Goal: Information Seeking & Learning: Learn about a topic

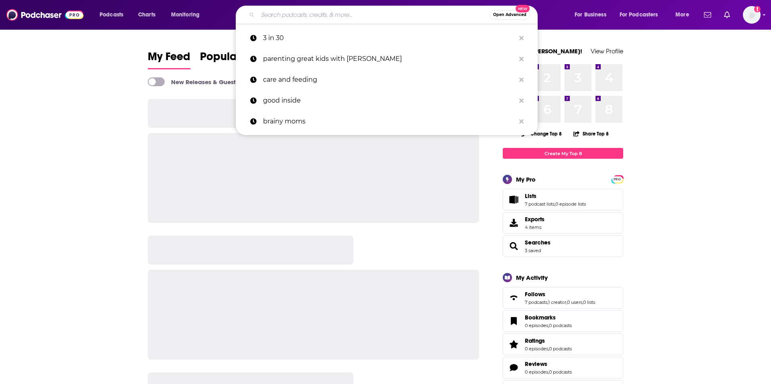
click at [303, 13] on input "Search podcasts, credits, & more..." at bounding box center [374, 14] width 232 height 13
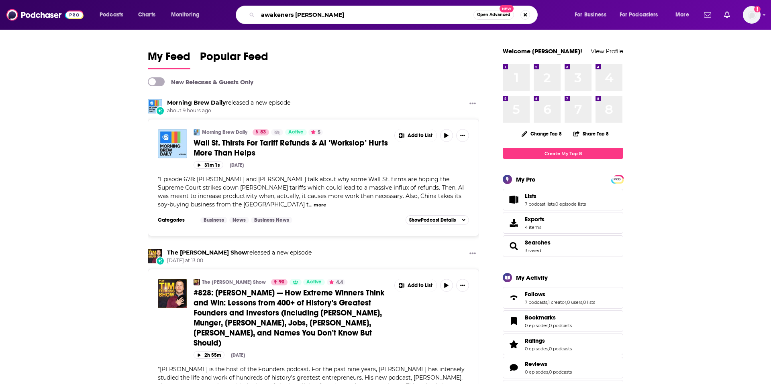
type input "awakeners [PERSON_NAME]"
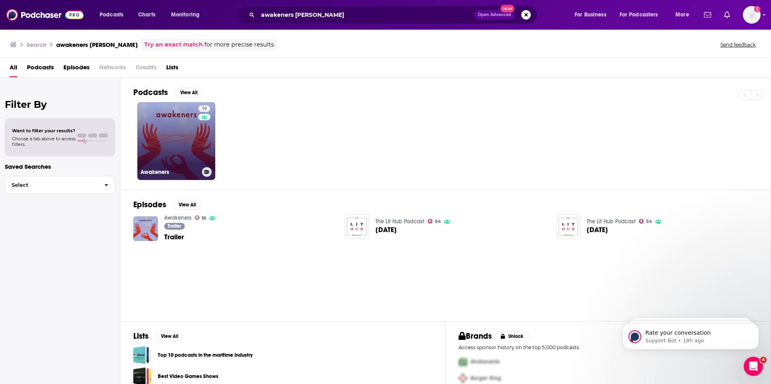
click at [183, 132] on link "19 Awakeners" at bounding box center [176, 141] width 78 height 78
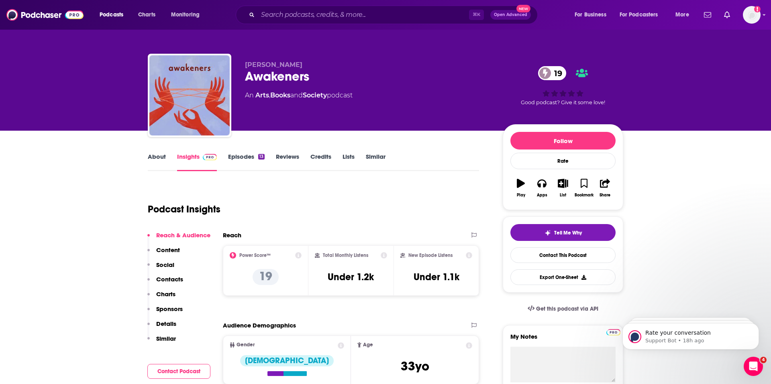
click at [170, 281] on p "Contacts" at bounding box center [169, 280] width 27 height 8
click at [155, 159] on link "About" at bounding box center [157, 162] width 18 height 18
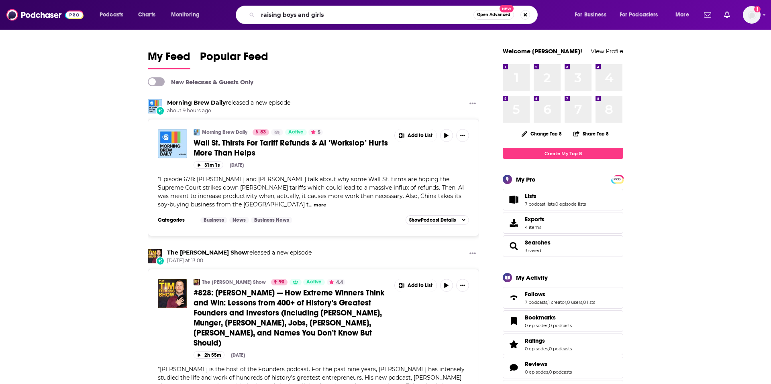
type input "raising boys and girls"
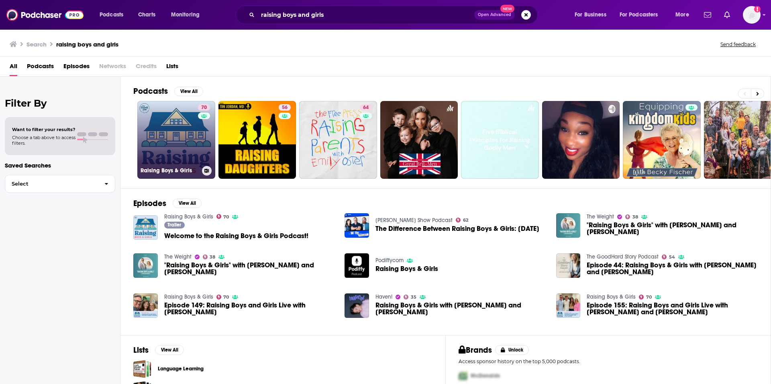
click at [187, 140] on link "70 Raising Boys & Girls" at bounding box center [176, 140] width 78 height 78
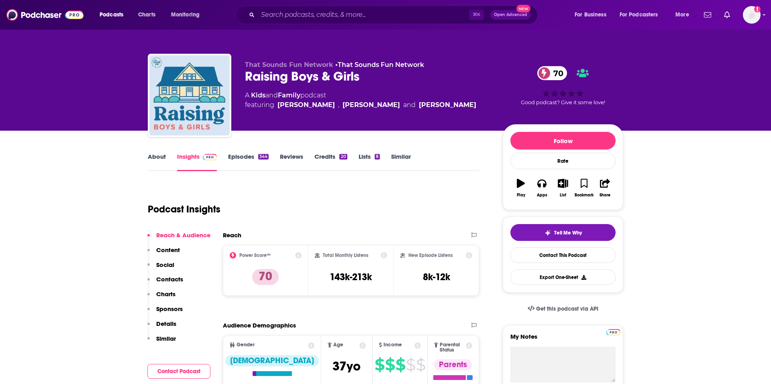
click at [161, 155] on link "About" at bounding box center [157, 162] width 18 height 18
